Goal: Find specific page/section: Find specific page/section

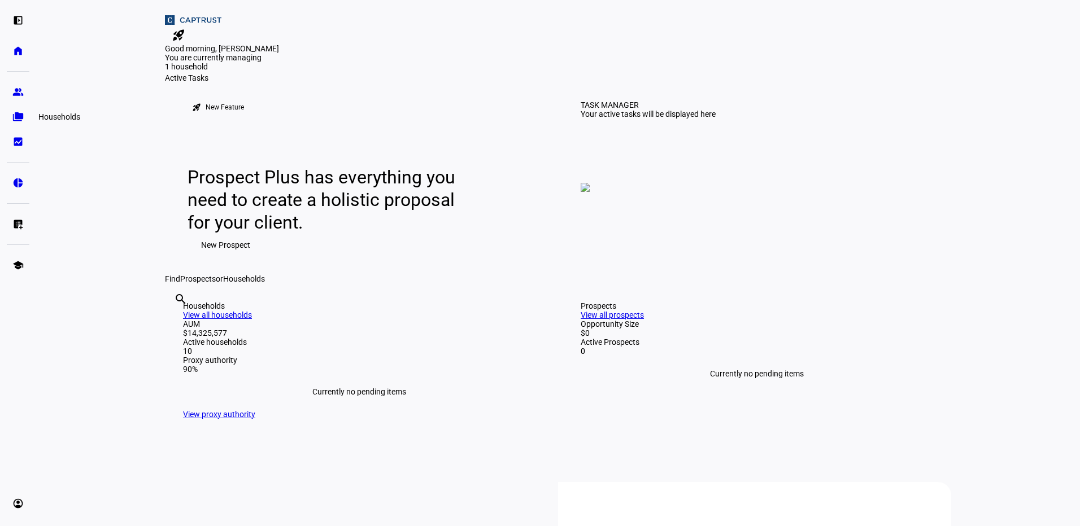
click at [16, 119] on eth-mat-symbol "folder_copy" at bounding box center [17, 116] width 11 height 11
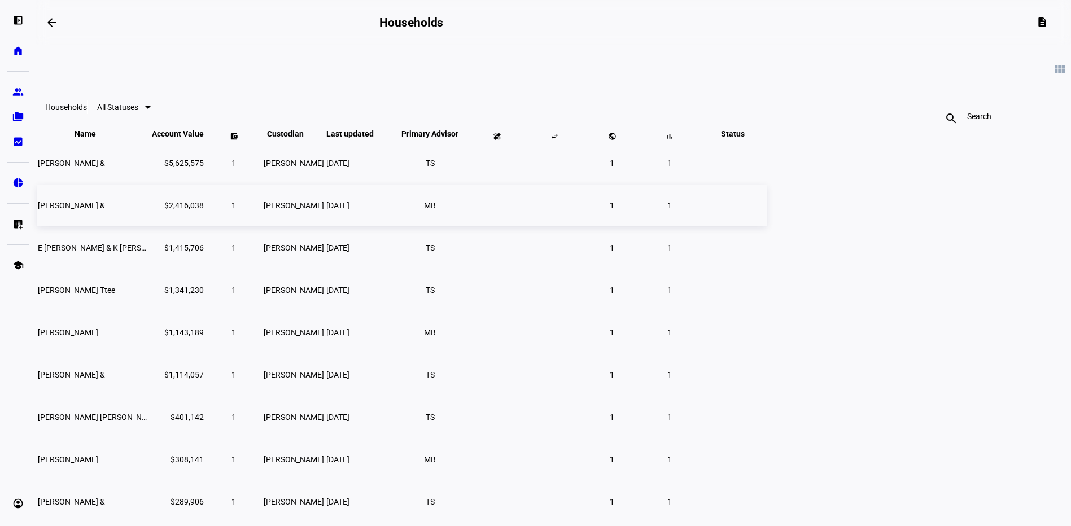
click at [105, 210] on span "[PERSON_NAME] &" at bounding box center [71, 205] width 67 height 9
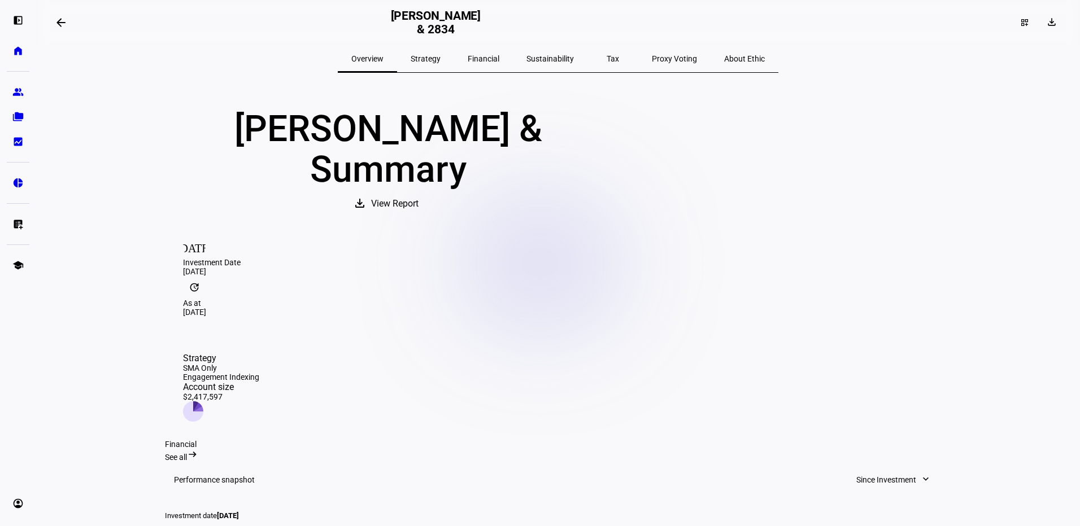
click at [454, 58] on div "Strategy" at bounding box center [425, 58] width 57 height 27
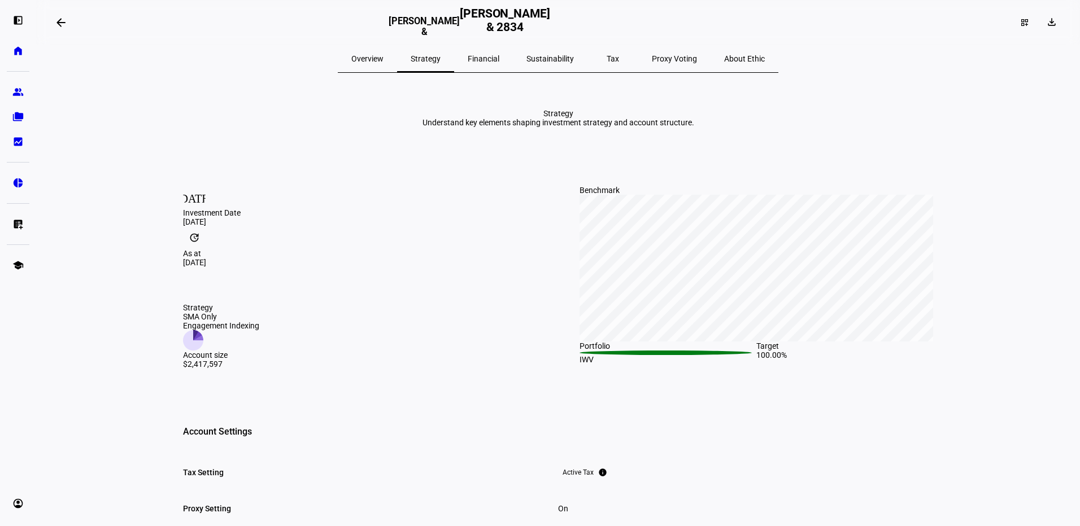
click at [499, 55] on span "Financial" at bounding box center [484, 59] width 32 height 8
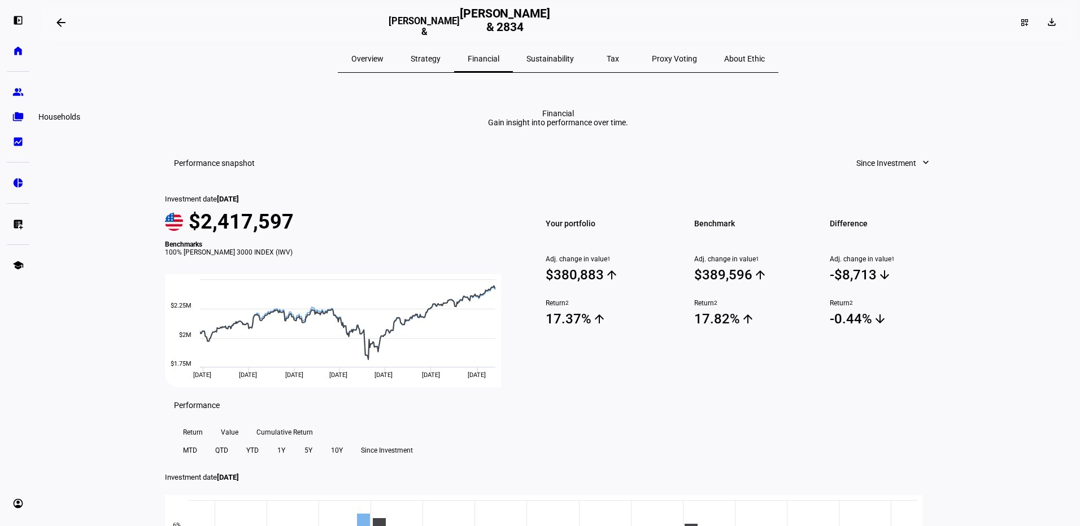
click at [20, 116] on eth-mat-symbol "folder_copy" at bounding box center [17, 116] width 11 height 11
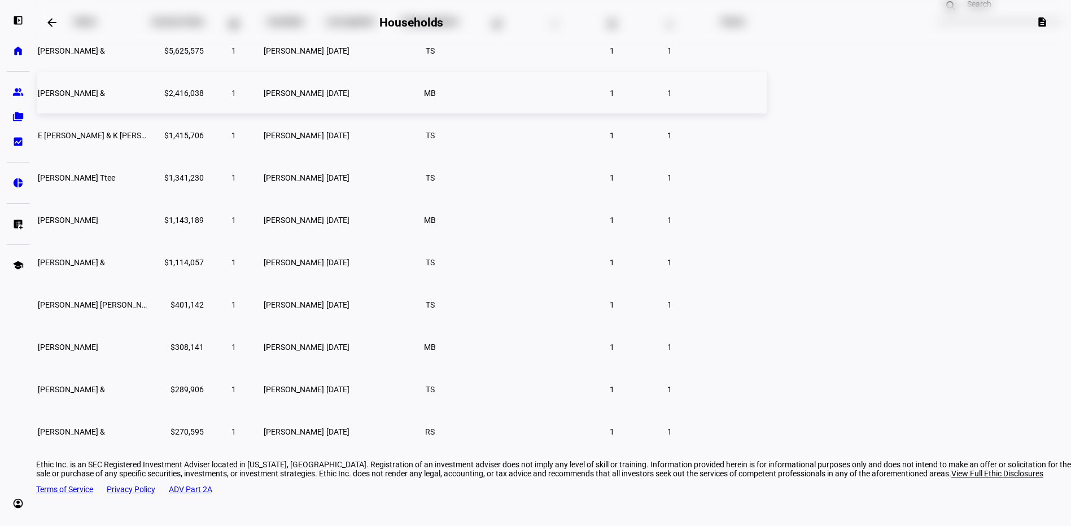
scroll to position [113, 0]
click at [105, 436] on span "[PERSON_NAME] &" at bounding box center [71, 431] width 67 height 9
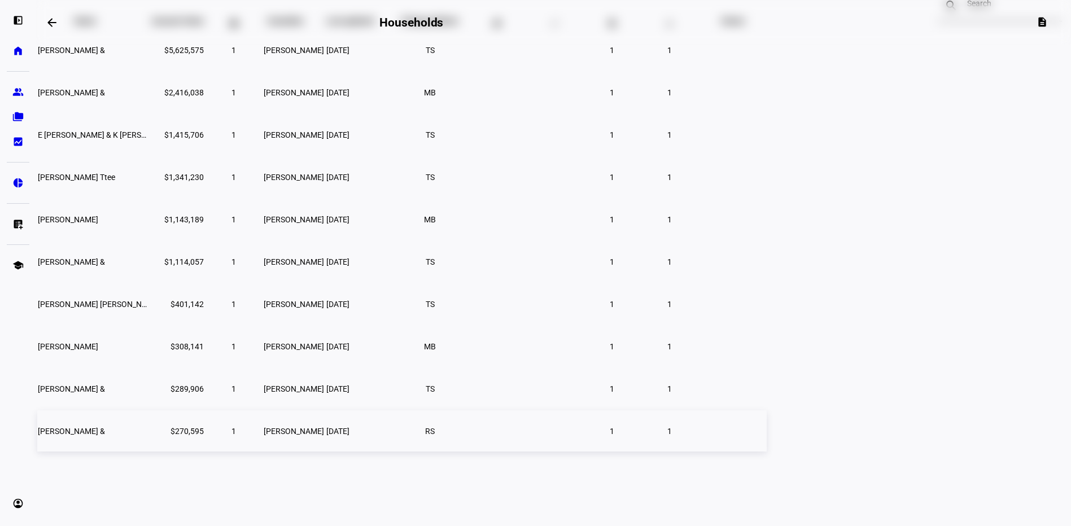
scroll to position [55, 0]
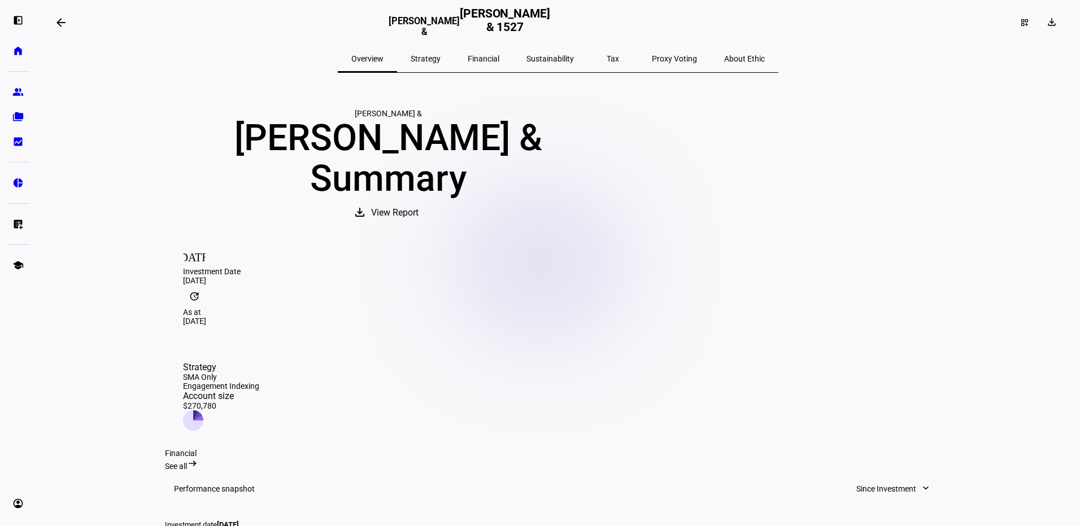
click at [607, 57] on span "Tax" at bounding box center [613, 59] width 12 height 8
